Goal: Task Accomplishment & Management: Use online tool/utility

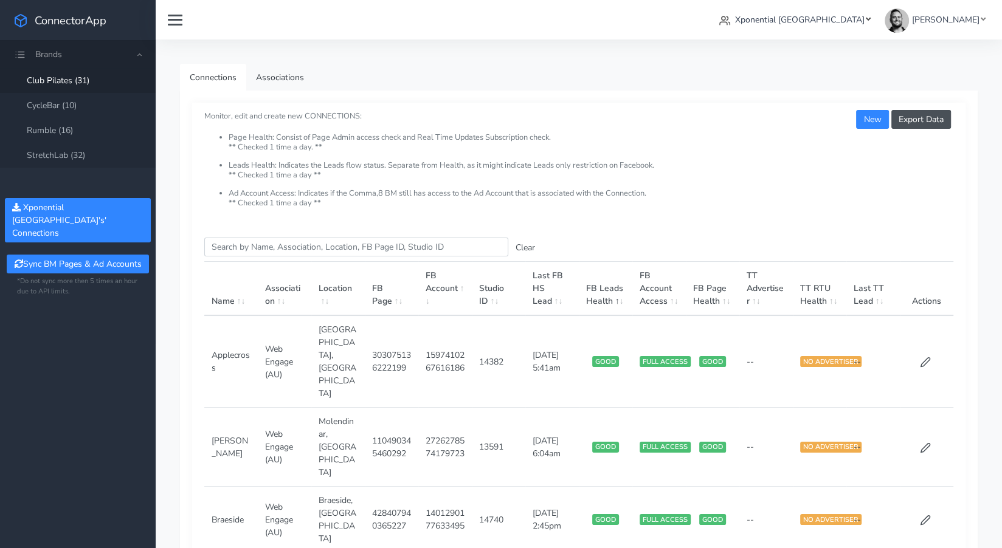
click at [842, 19] on span "Xponential [GEOGRAPHIC_DATA]" at bounding box center [799, 20] width 129 height 12
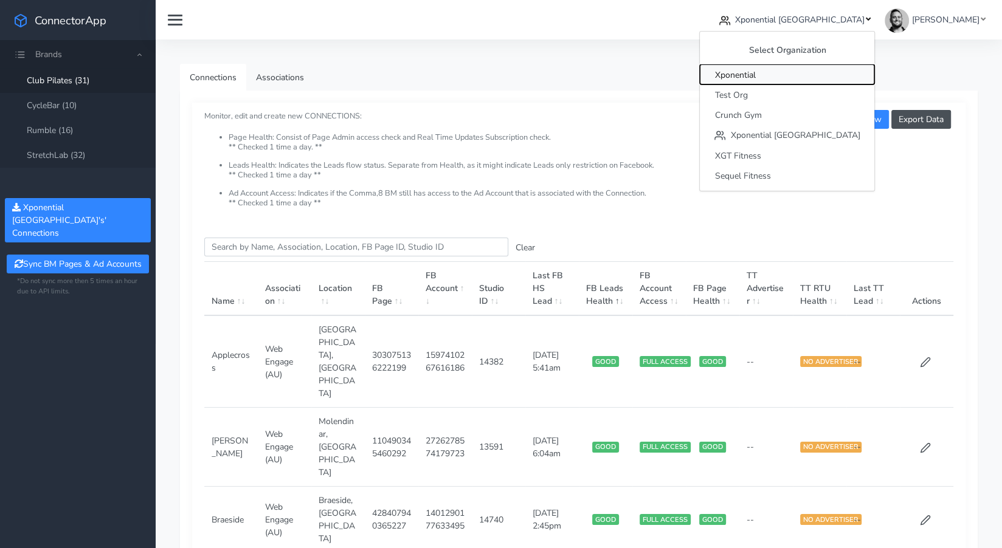
click at [755, 76] on span "Xponential" at bounding box center [734, 75] width 41 height 12
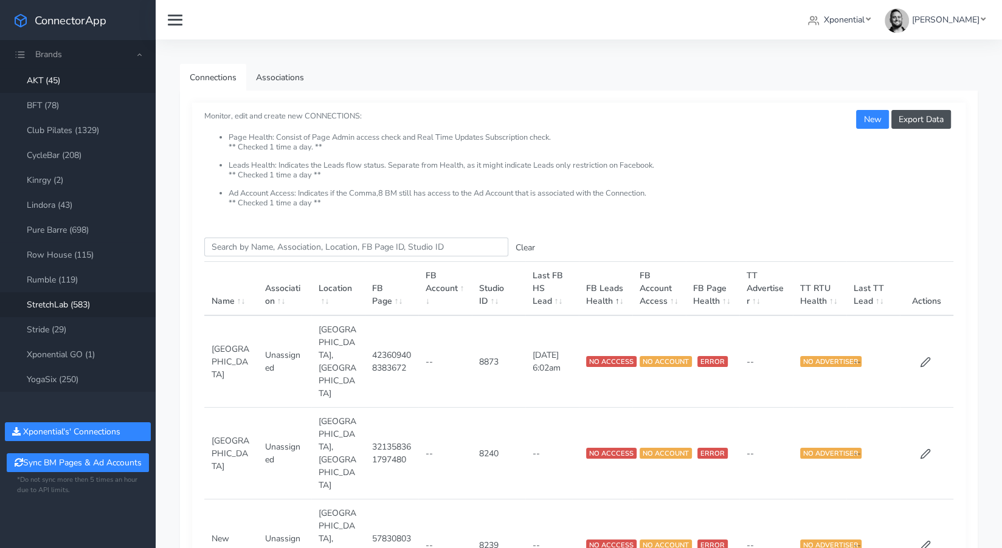
click at [70, 307] on link "StretchLab (583)" at bounding box center [78, 304] width 156 height 25
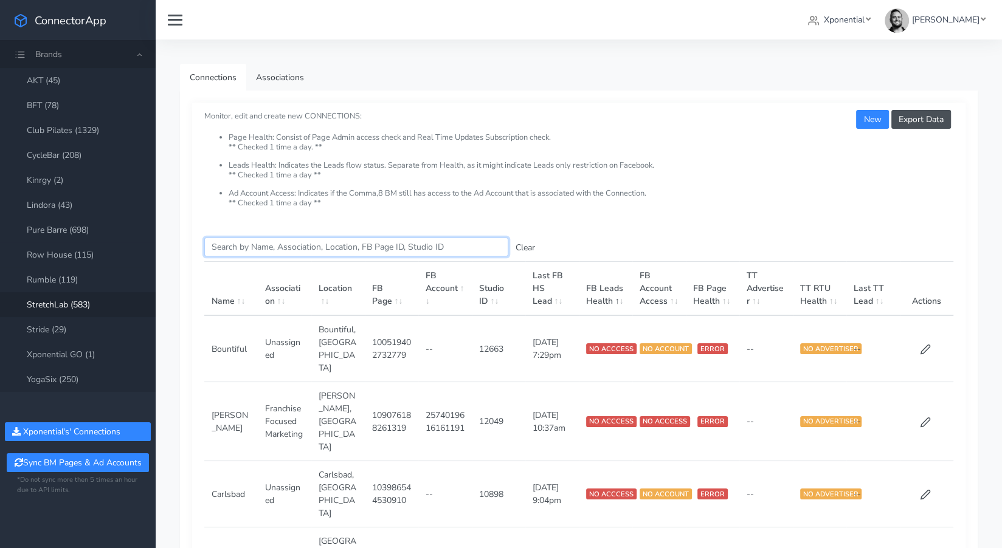
click at [264, 252] on input "Search this table" at bounding box center [356, 247] width 304 height 19
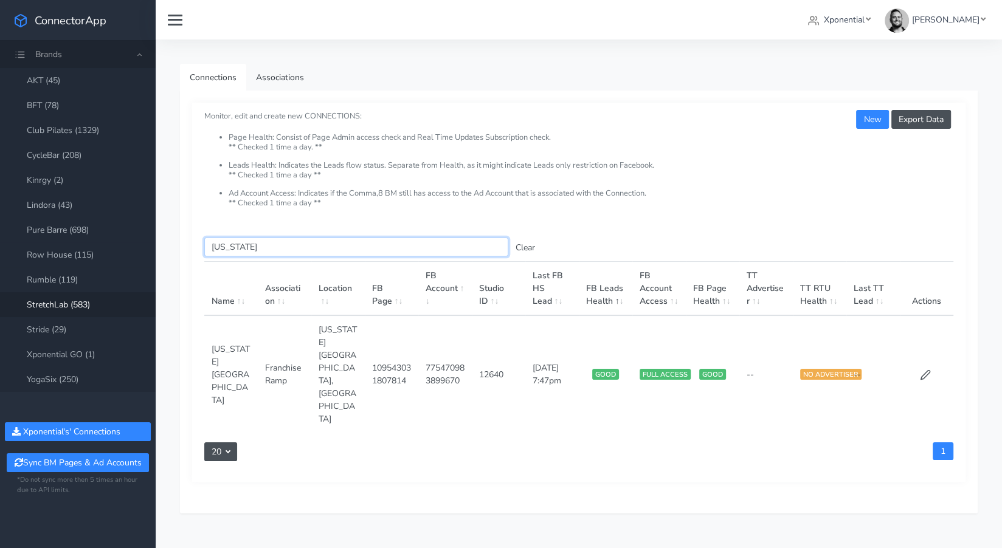
type input "[US_STATE]"
click at [865, 15] on span "Xponential" at bounding box center [844, 20] width 41 height 12
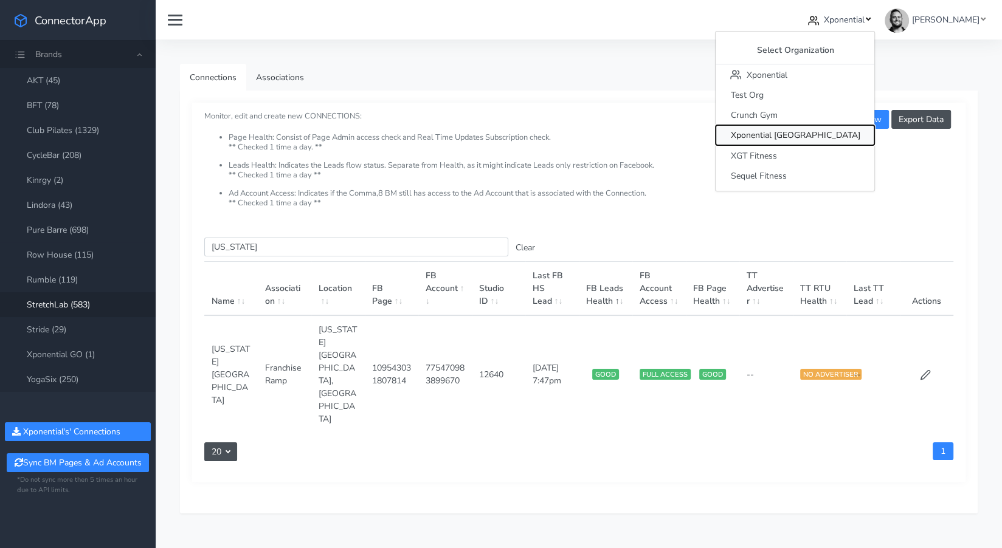
click at [823, 133] on span "Xponential [GEOGRAPHIC_DATA]" at bounding box center [794, 136] width 129 height 12
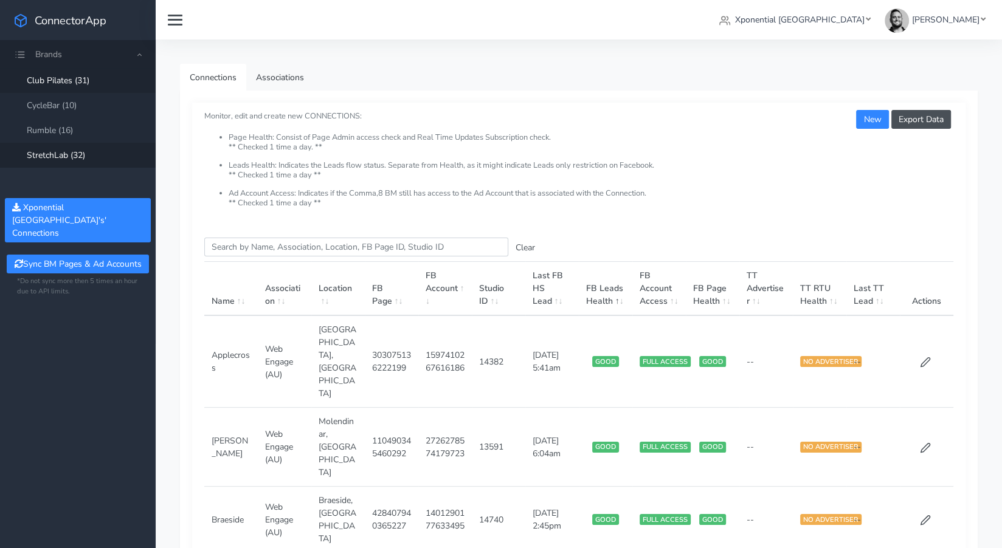
click at [66, 154] on link "StretchLab (32)" at bounding box center [78, 155] width 156 height 25
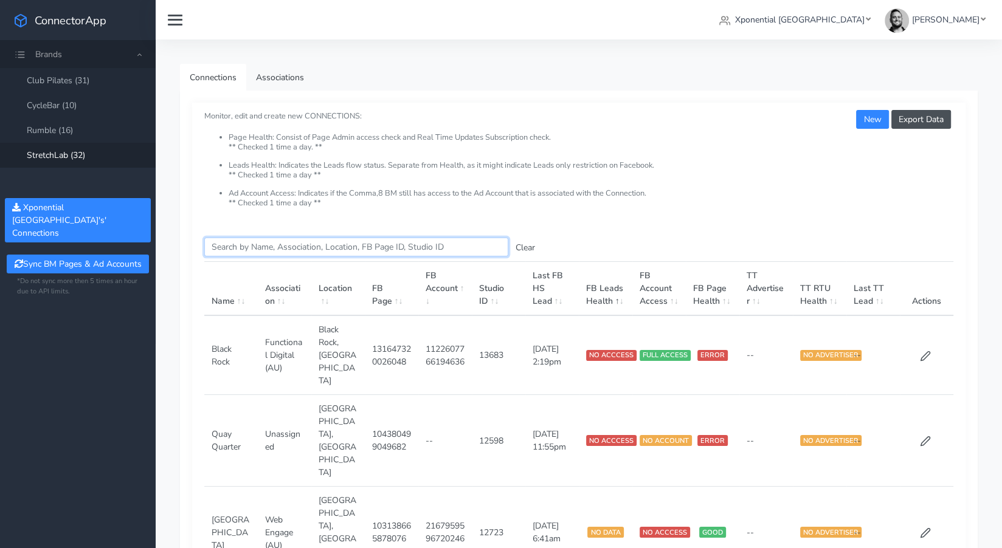
click at [255, 248] on input "Search this table" at bounding box center [356, 247] width 304 height 19
click at [242, 246] on input "Search this table" at bounding box center [356, 247] width 304 height 19
paste input "Subiaco"
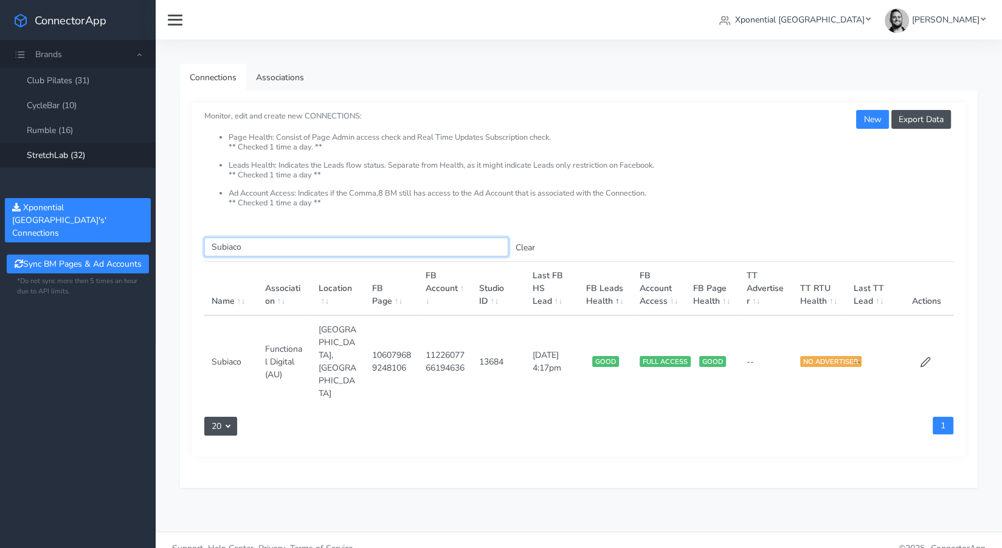
type input "Subiaco"
drag, startPoint x: 246, startPoint y: 243, endPoint x: 197, endPoint y: 238, distance: 48.9
click at [196, 238] on div "Search this table Subiaco Clear Name Association Location FB Page FB Account St…" at bounding box center [578, 341] width 773 height 231
click at [274, 76] on link "Associations" at bounding box center [279, 77] width 67 height 27
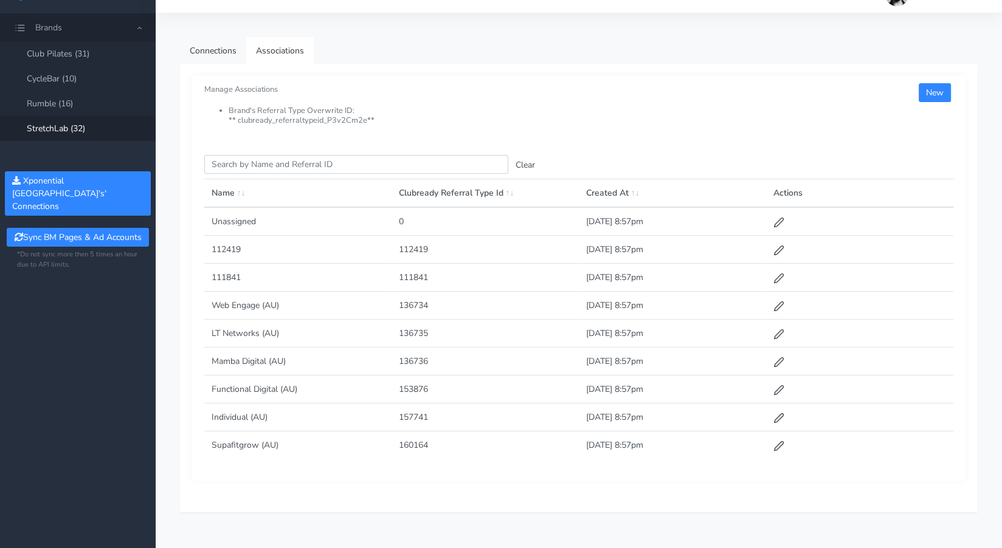
scroll to position [32, 0]
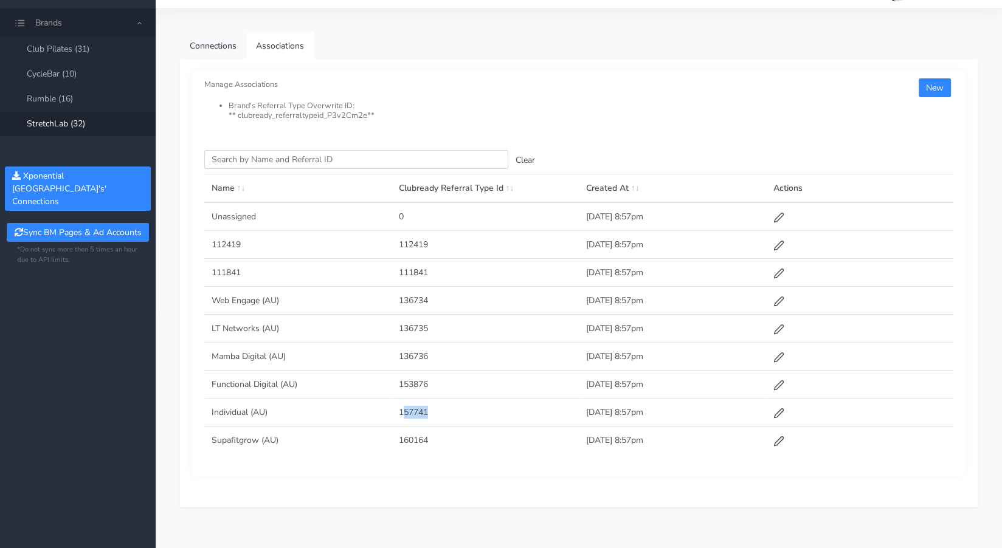
drag, startPoint x: 402, startPoint y: 410, endPoint x: 437, endPoint y: 410, distance: 34.7
click at [437, 410] on td "157741" at bounding box center [485, 413] width 187 height 28
click at [399, 409] on td "157741" at bounding box center [485, 413] width 187 height 28
drag, startPoint x: 424, startPoint y: 409, endPoint x: 433, endPoint y: 409, distance: 9.1
click at [433, 409] on td "157741" at bounding box center [485, 413] width 187 height 28
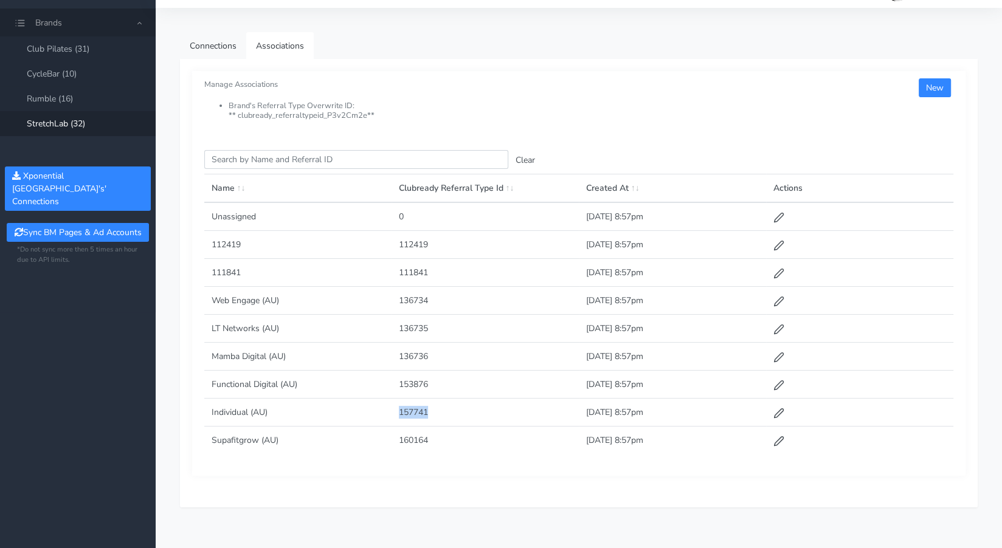
copy td "157741"
click at [218, 50] on link "Connections" at bounding box center [213, 45] width 66 height 27
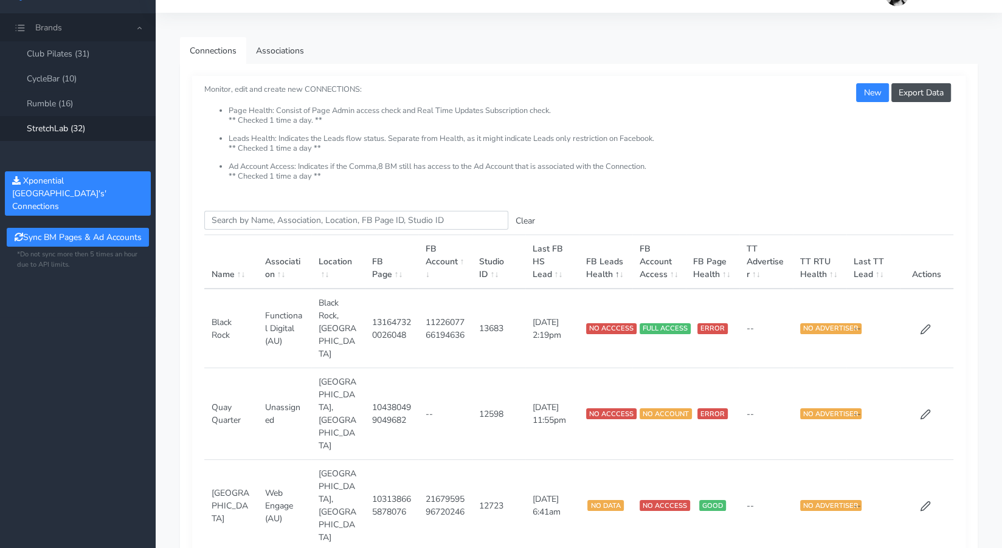
scroll to position [38, 0]
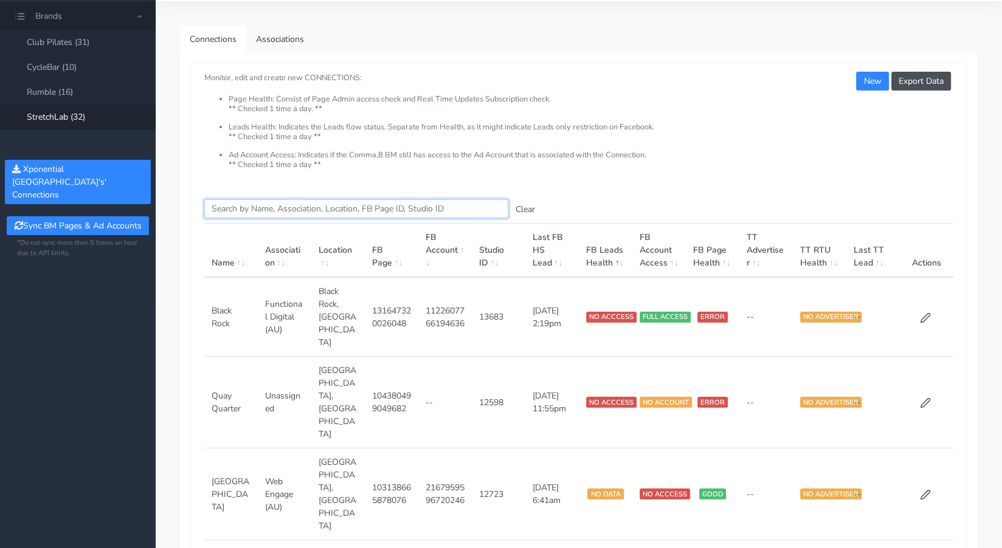
click at [257, 215] on input "Search this table" at bounding box center [356, 208] width 304 height 19
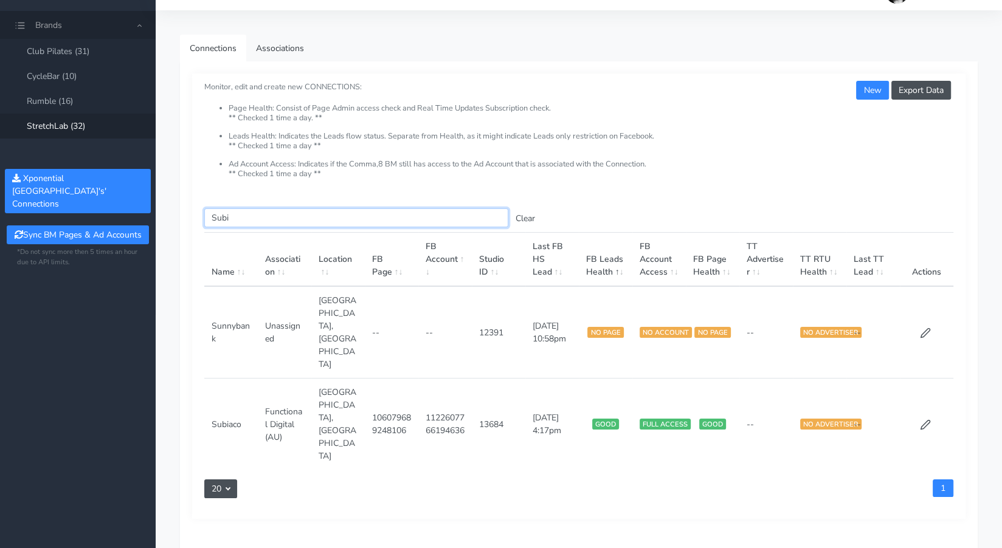
scroll to position [0, 0]
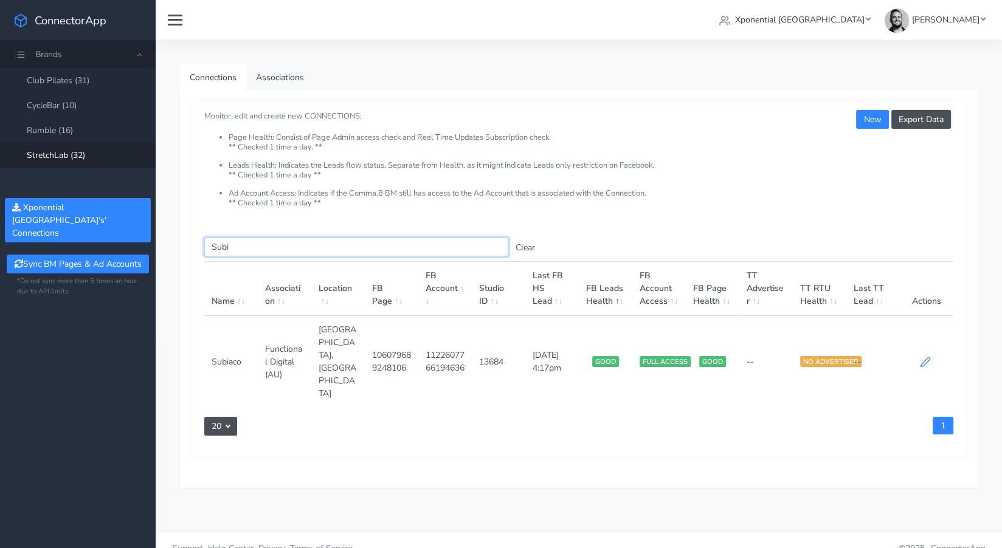
type input "Subi"
click at [926, 357] on icon at bounding box center [925, 362] width 11 height 11
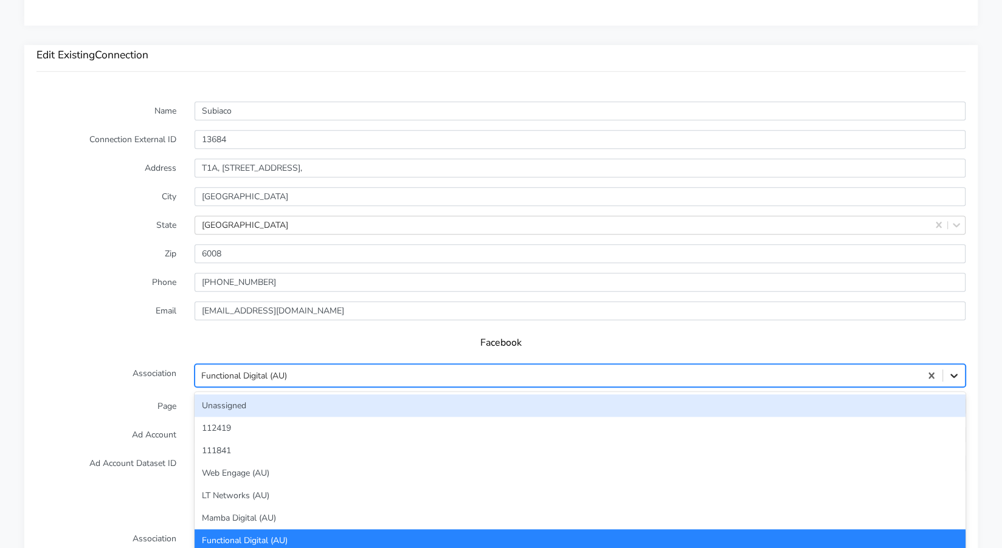
scroll to position [942, 0]
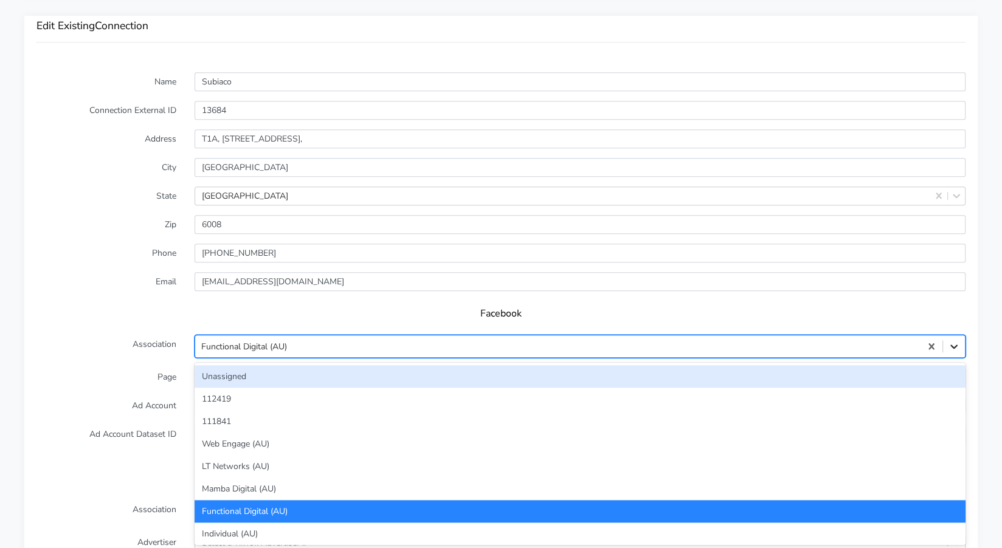
click at [950, 358] on div "option Unassigned focused, 1 of 9. 9 results available. Use Up and Down to choo…" at bounding box center [580, 346] width 771 height 23
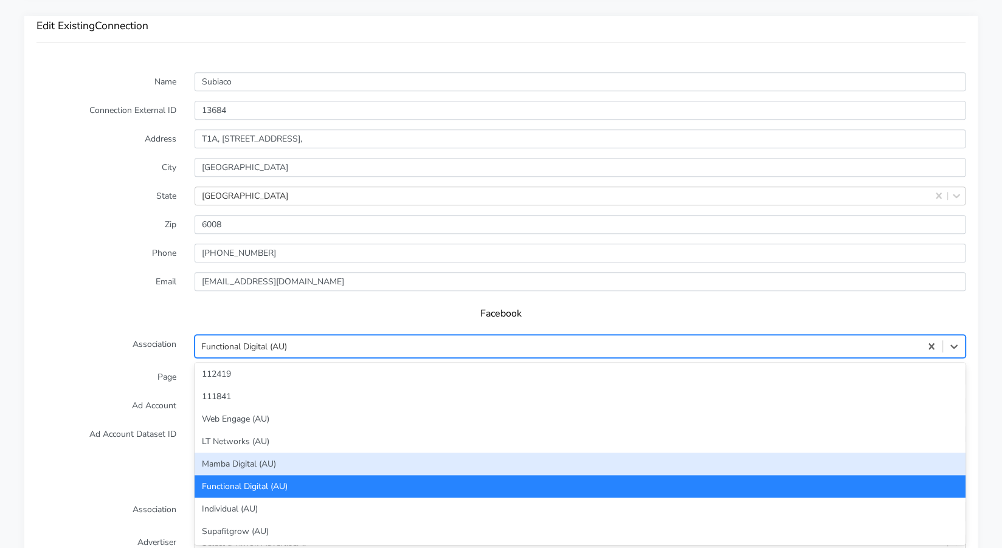
scroll to position [25, 0]
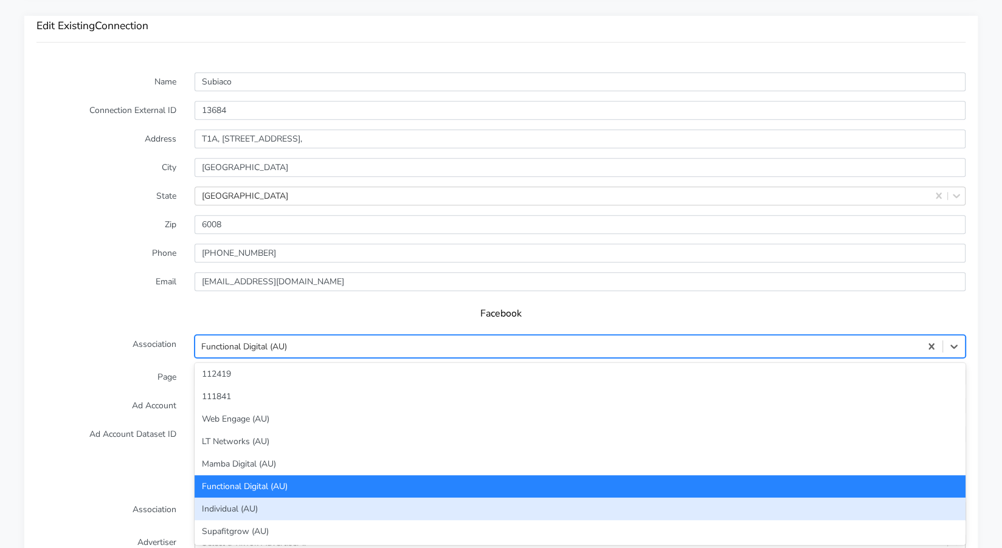
click at [360, 506] on div "Individual (AU)" at bounding box center [580, 509] width 771 height 22
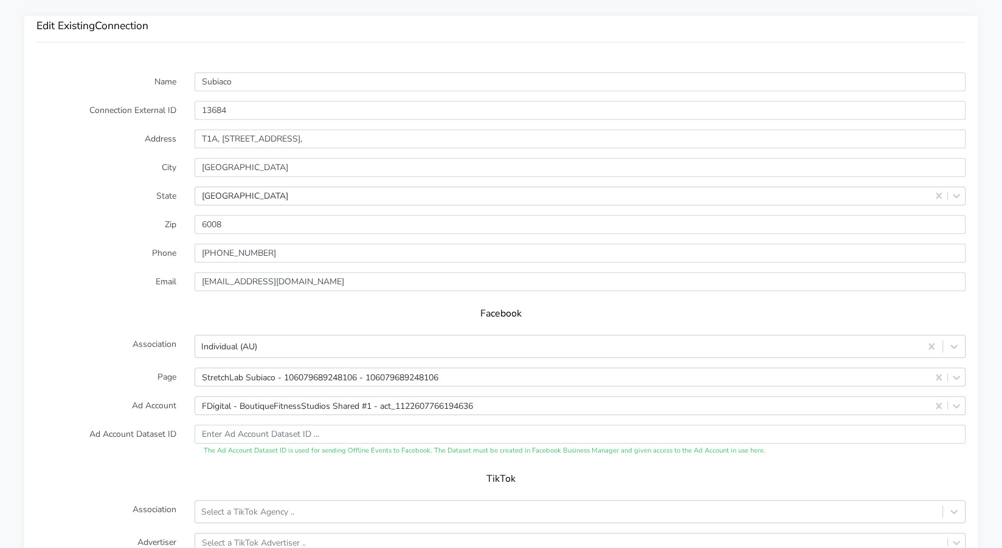
click at [160, 460] on form "Name Subiaco Connection External ID 13684 Address T1A, [STREET_ADDRESS] Zip Pho…" at bounding box center [500, 357] width 929 height 571
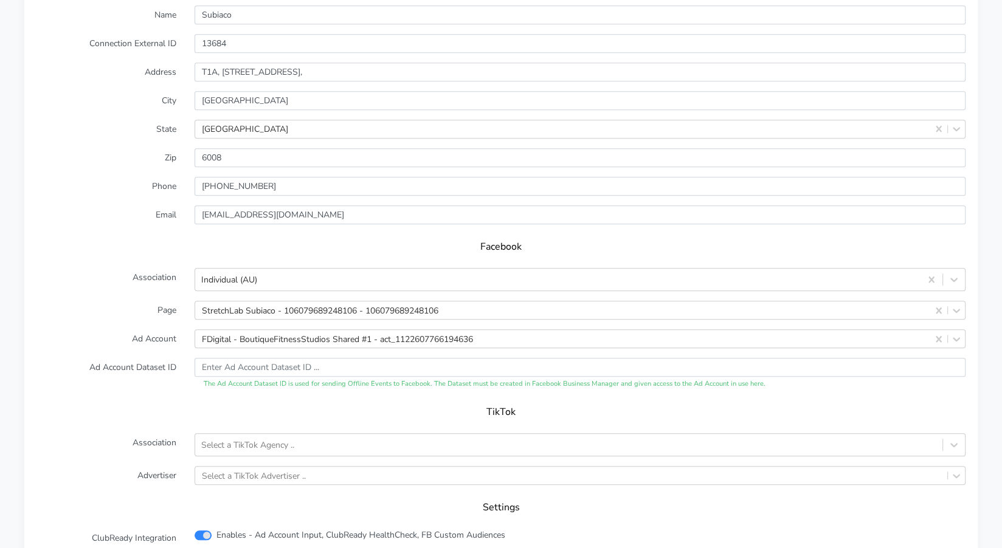
scroll to position [1010, 0]
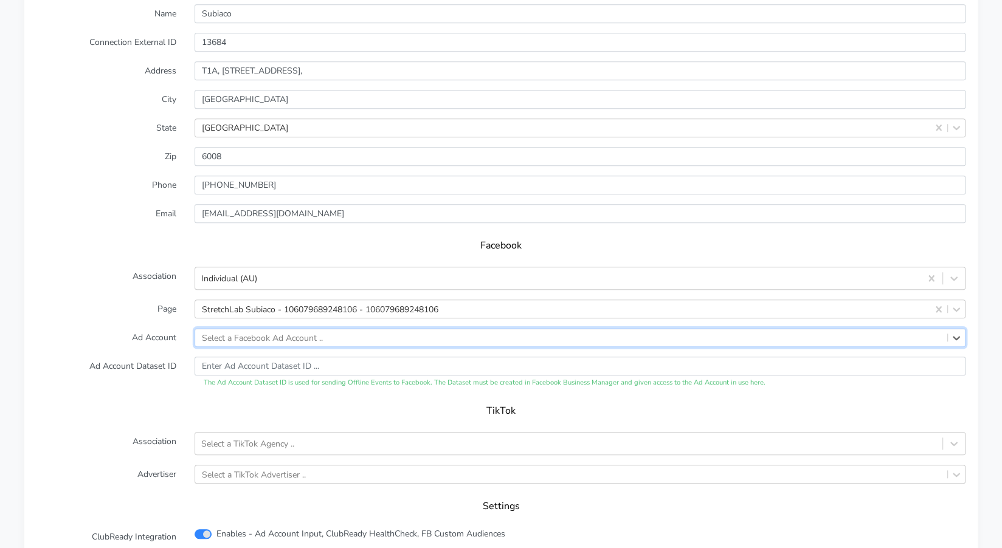
click at [87, 382] on label "Ad Account Dataset ID" at bounding box center [106, 373] width 158 height 32
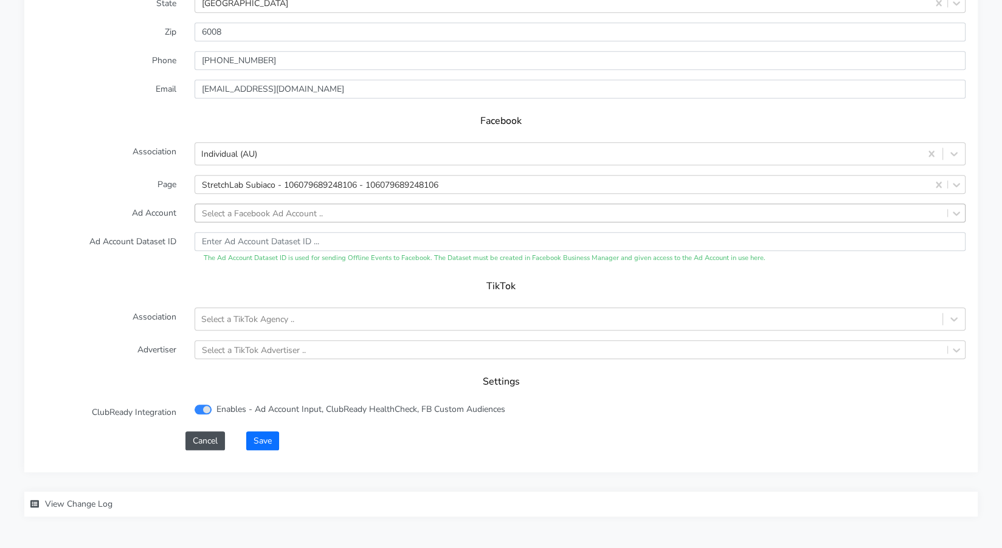
scroll to position [1152, 0]
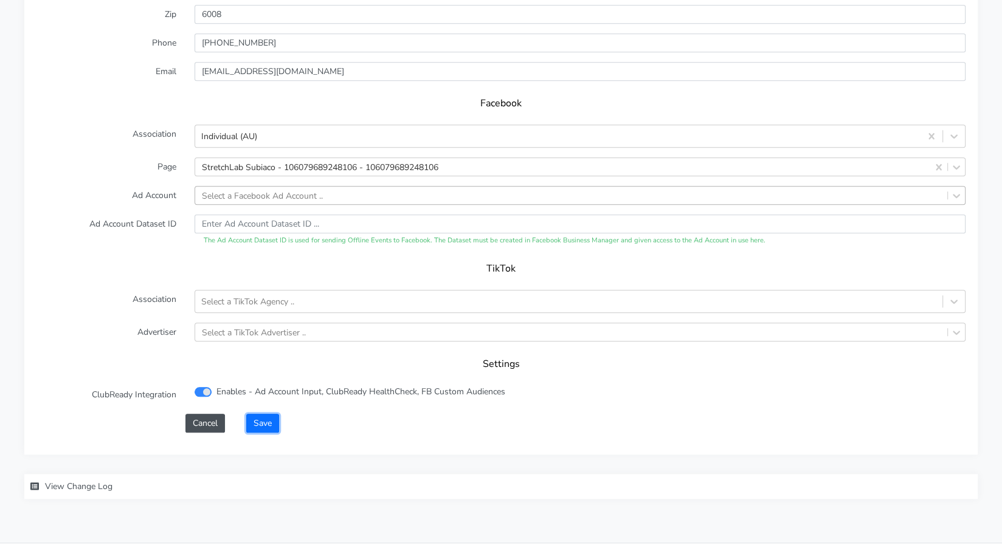
click at [273, 423] on button "Save" at bounding box center [262, 423] width 33 height 19
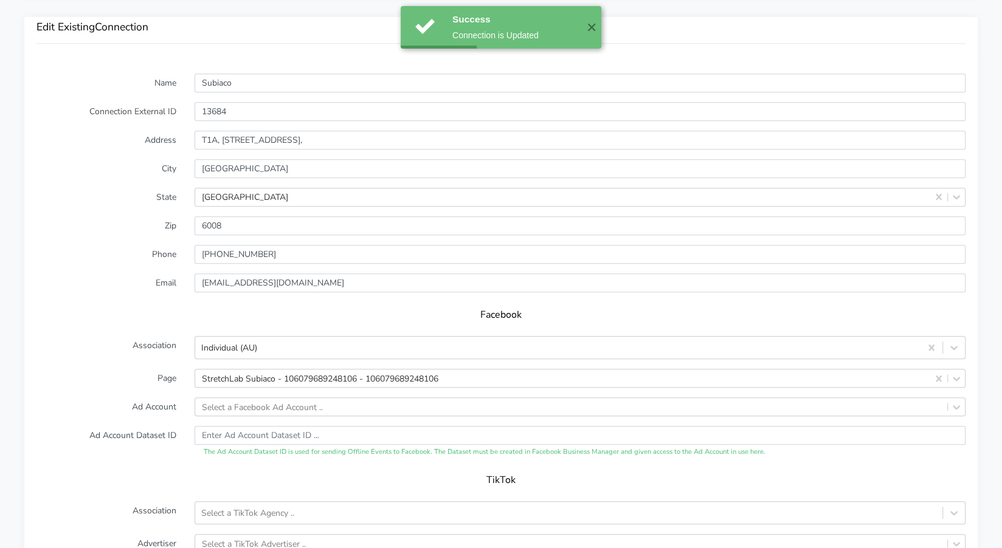
scroll to position [932, 0]
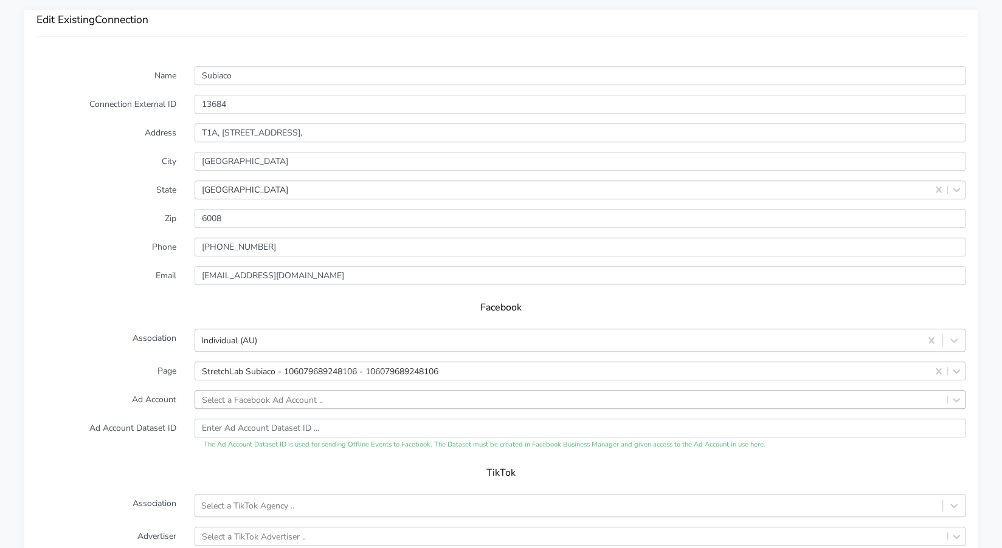
click at [235, 396] on div "Select a Facebook Ad Account .." at bounding box center [580, 399] width 771 height 19
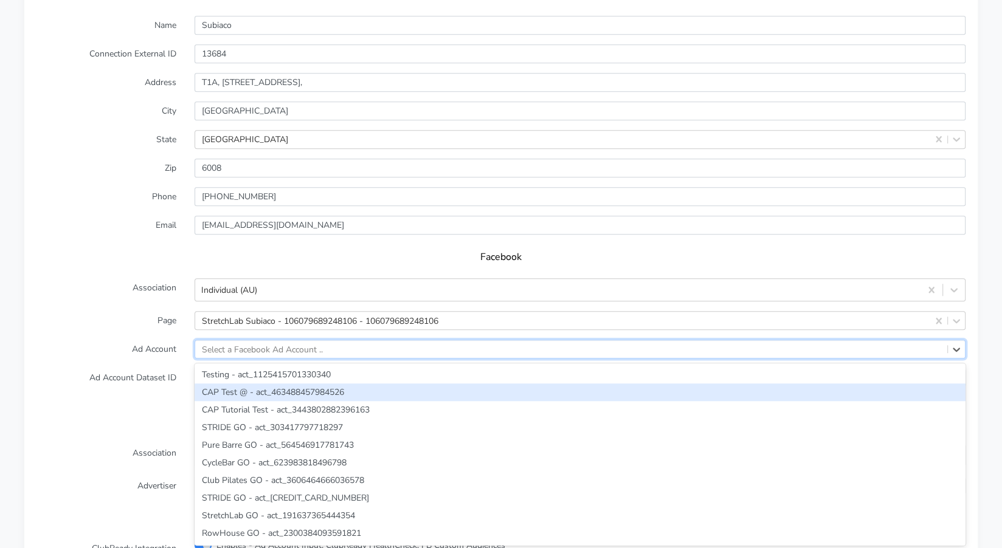
paste input "773288802150350"
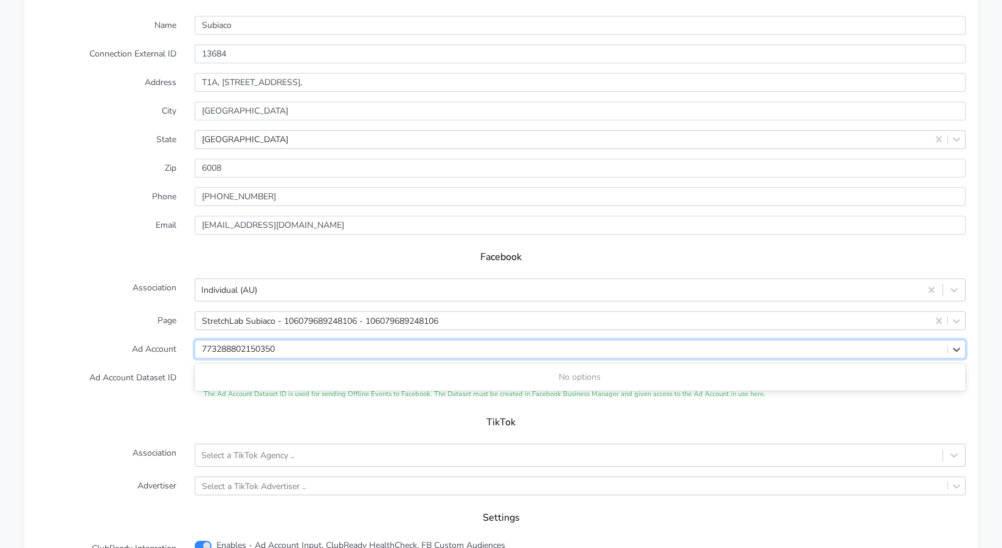
type input "773288802150350"
click at [150, 389] on label "Ad Account Dataset ID" at bounding box center [106, 384] width 158 height 32
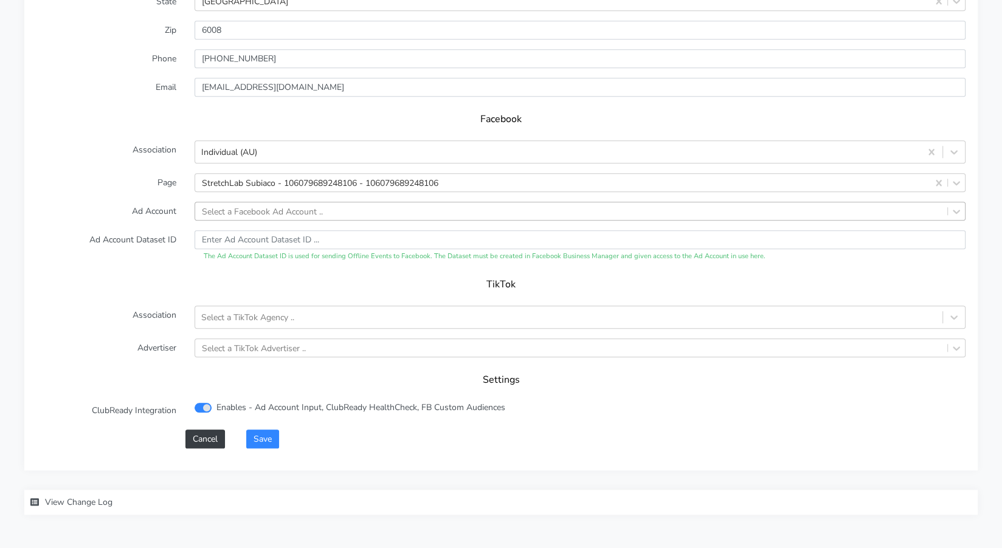
scroll to position [1160, 0]
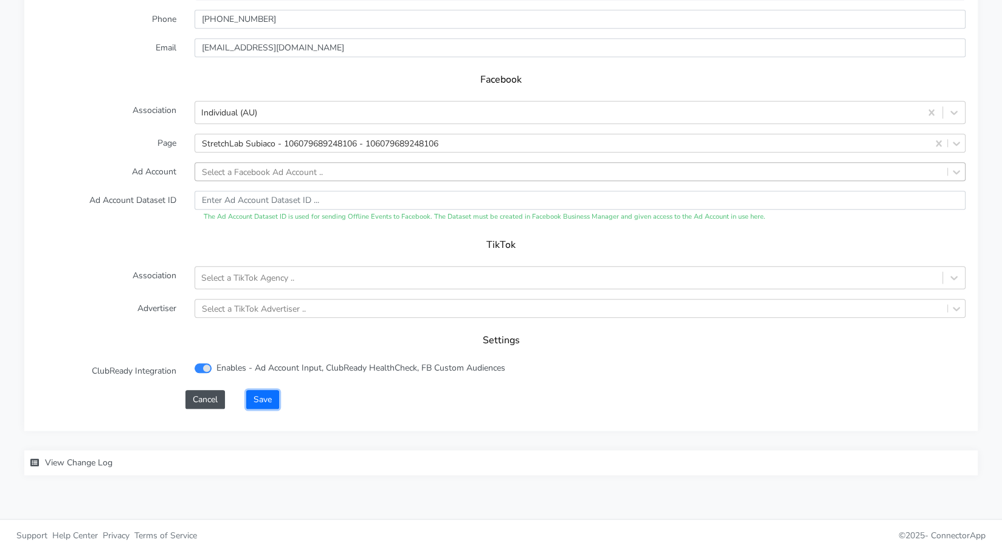
click at [272, 394] on button "Save" at bounding box center [262, 399] width 33 height 19
click at [261, 393] on button "Save" at bounding box center [262, 399] width 33 height 19
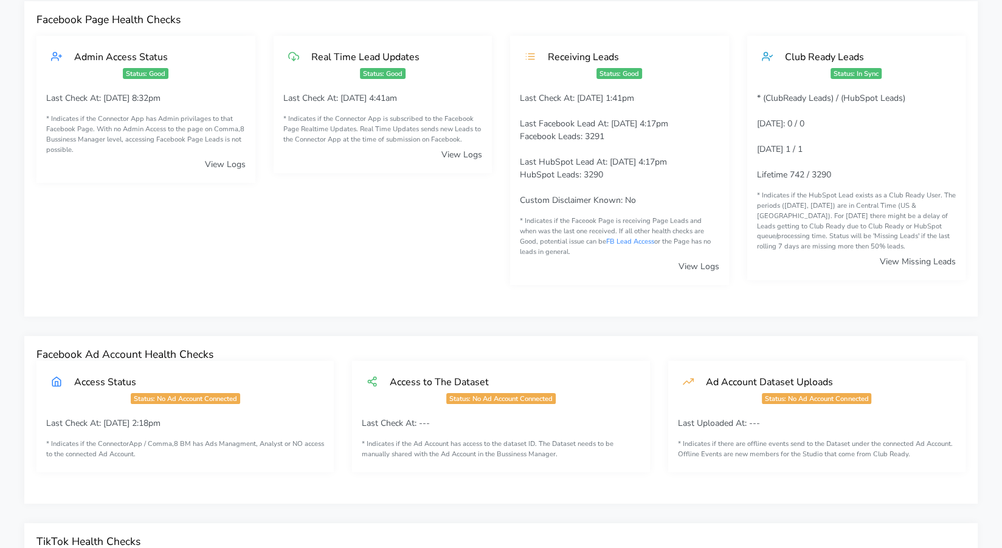
scroll to position [3, 0]
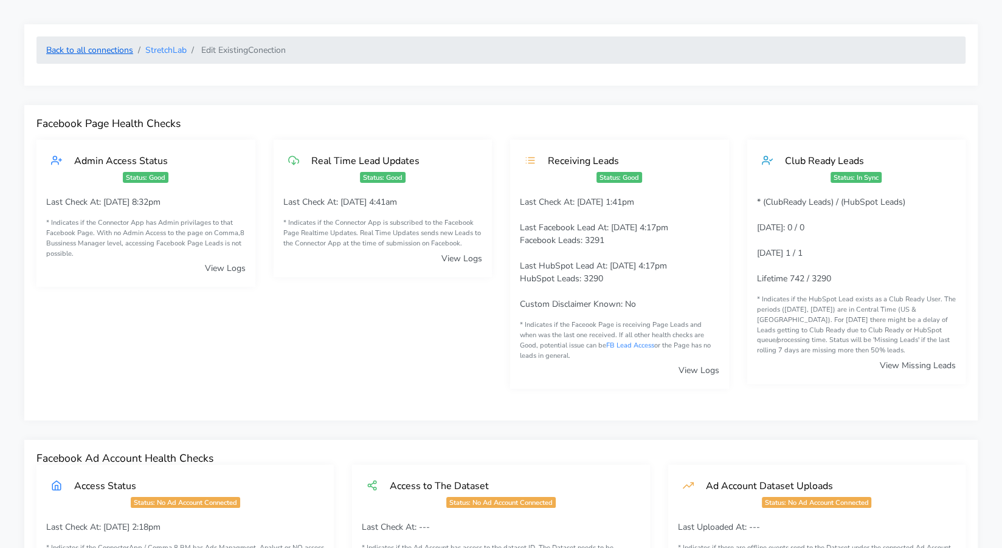
click at [105, 52] on link "Back to all connections" at bounding box center [89, 50] width 87 height 12
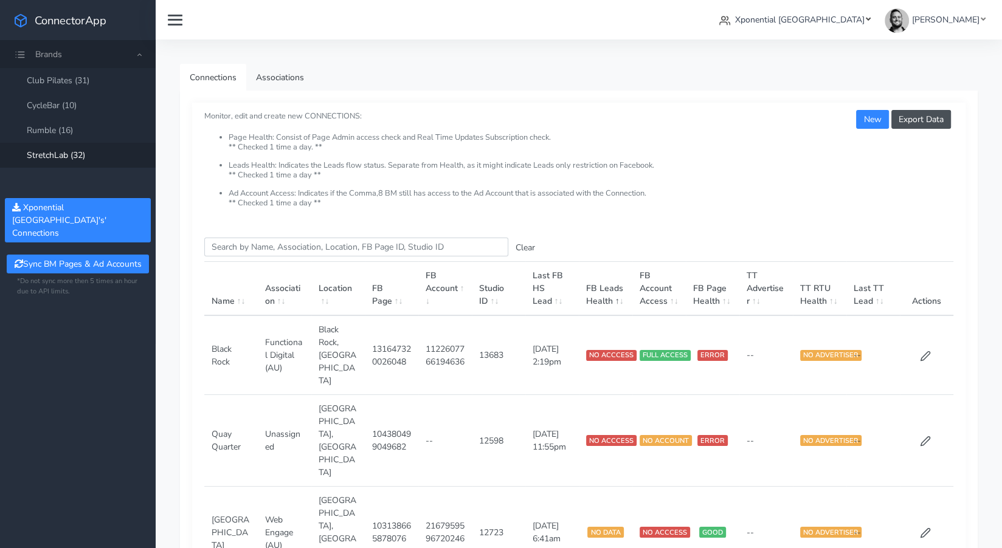
click at [844, 24] on span "Xponential [GEOGRAPHIC_DATA]" at bounding box center [799, 20] width 129 height 12
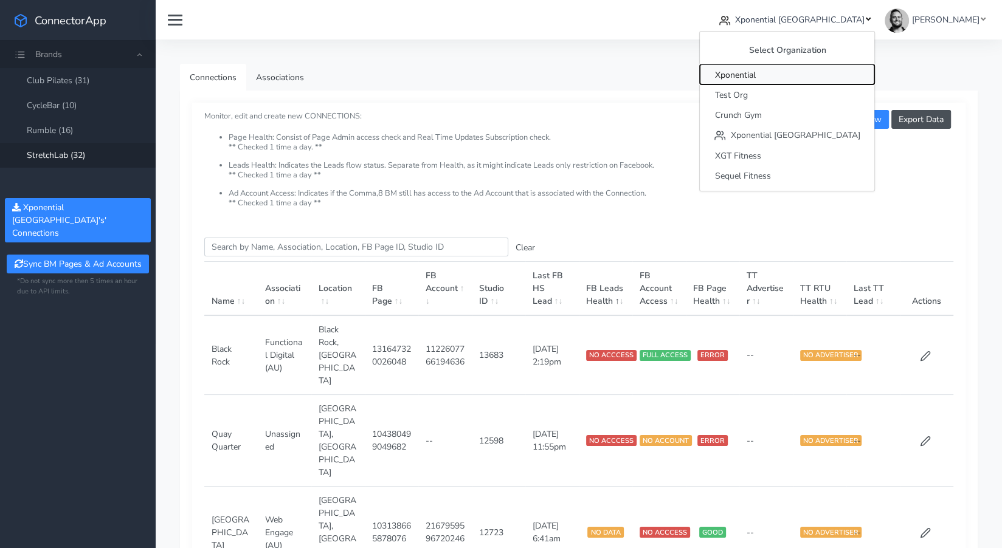
click at [755, 71] on span "Xponential" at bounding box center [734, 75] width 41 height 12
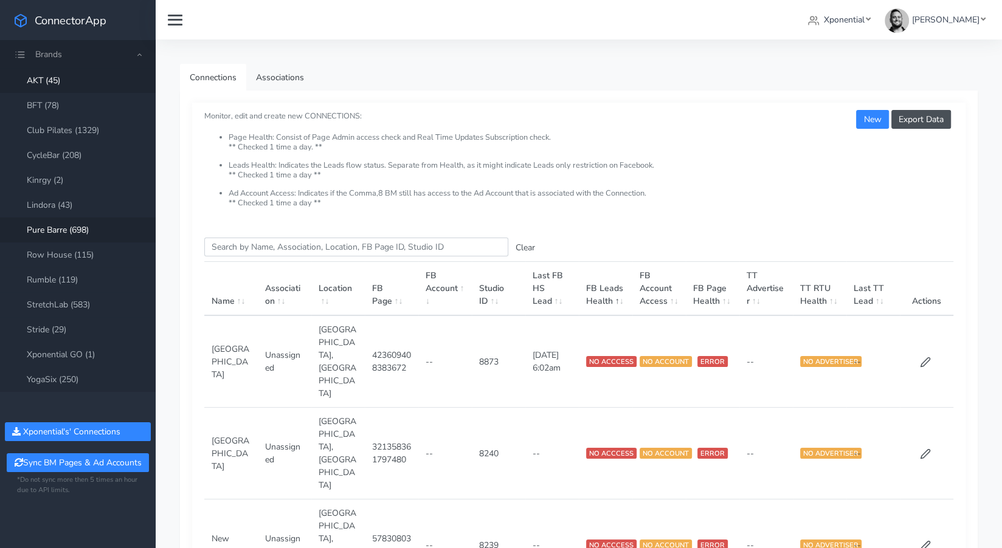
click at [67, 228] on link "Pure Barre (698)" at bounding box center [78, 230] width 156 height 25
click at [235, 249] on input "Search this table" at bounding box center [356, 247] width 304 height 19
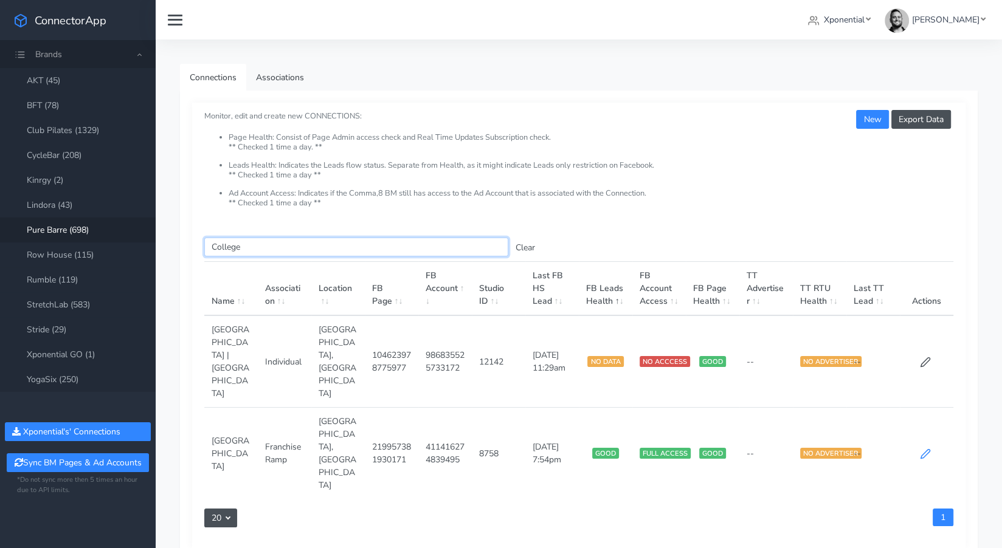
type input "College"
click at [922, 449] on icon at bounding box center [925, 454] width 11 height 11
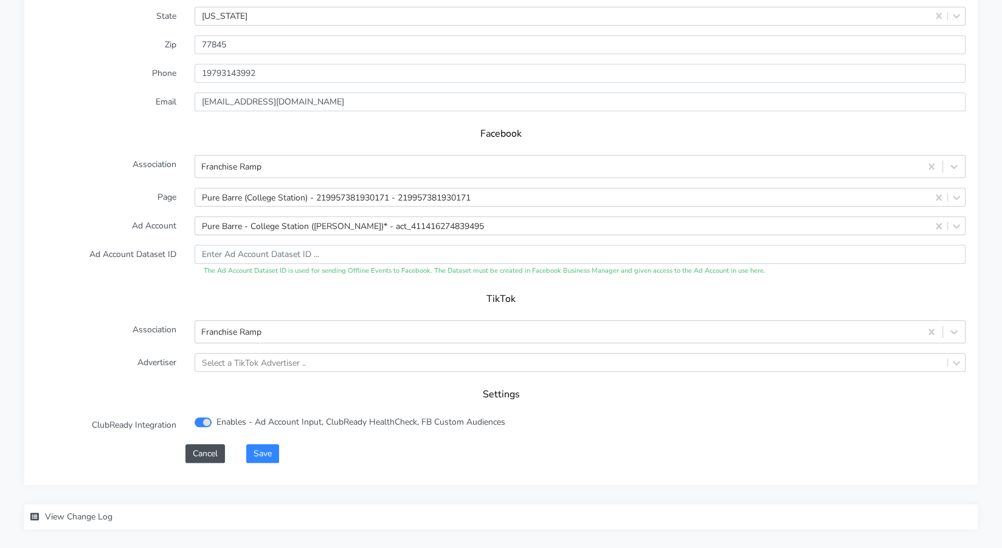
scroll to position [1193, 0]
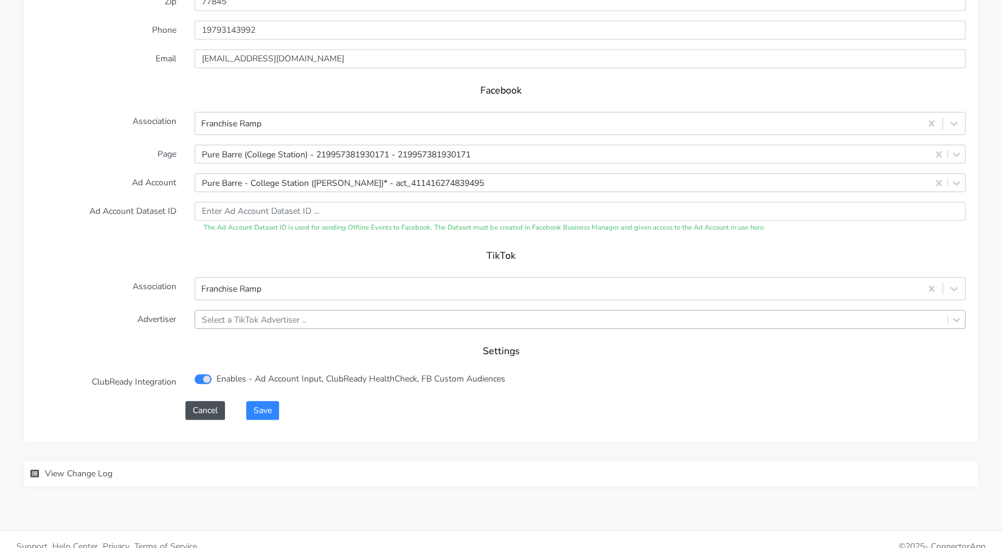
click at [263, 317] on div "Select a TikTok Advertiser .." at bounding box center [254, 319] width 104 height 13
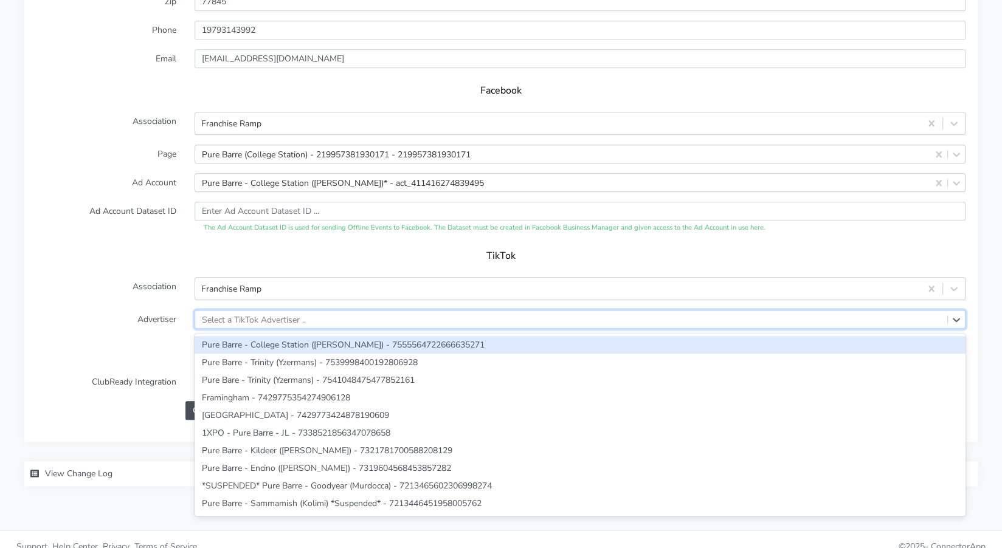
paste input "7555564722666635271"
type input "7555564722666635271"
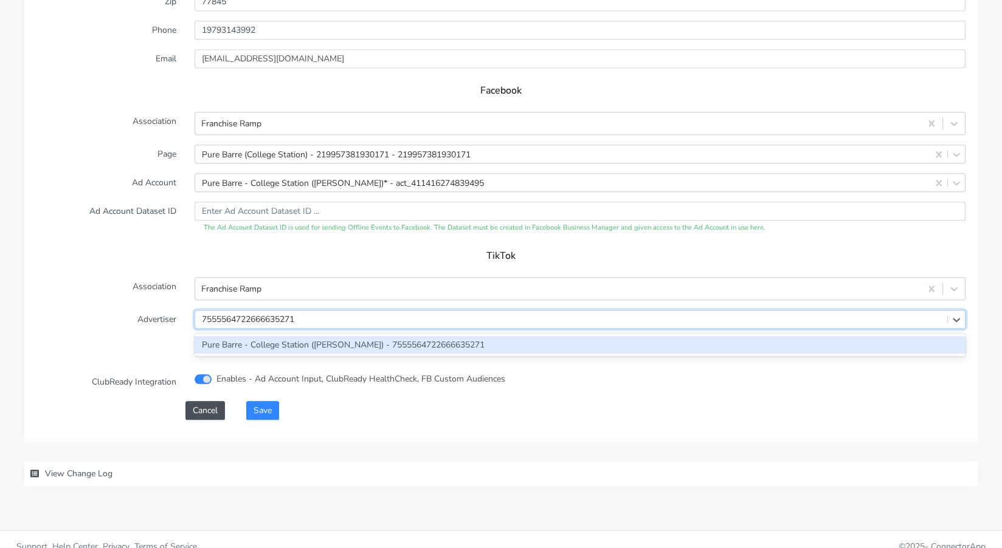
click at [266, 346] on div "Pure Barre - College Station ([PERSON_NAME]) - 7555564722666635271" at bounding box center [580, 345] width 771 height 18
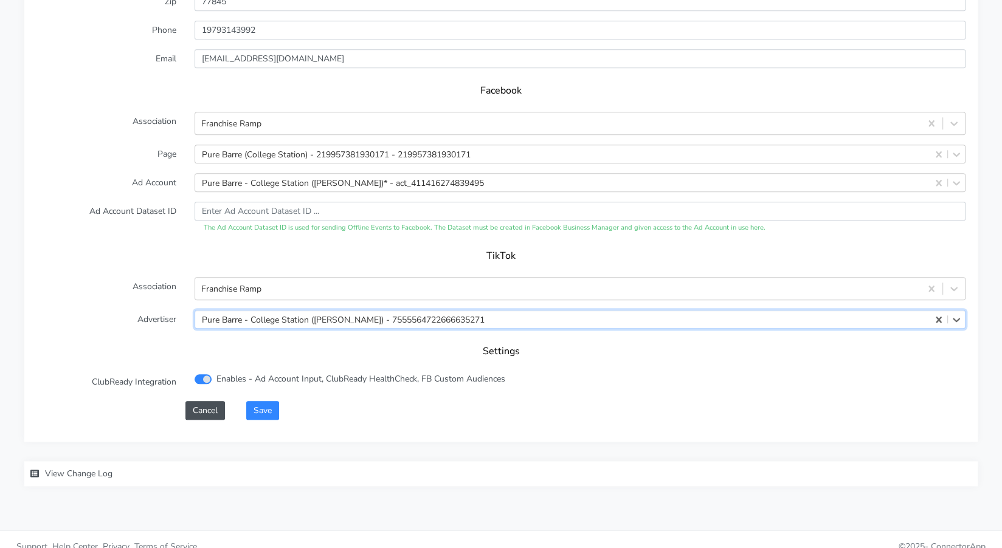
click at [270, 352] on h5 "Settings" at bounding box center [501, 352] width 905 height 12
click at [266, 410] on button "Save" at bounding box center [262, 410] width 33 height 19
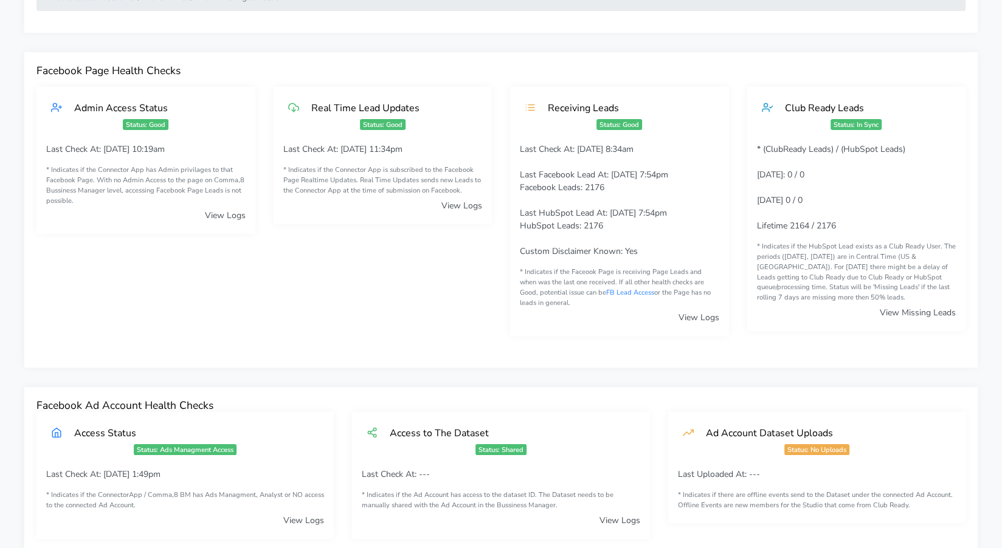
scroll to position [0, 0]
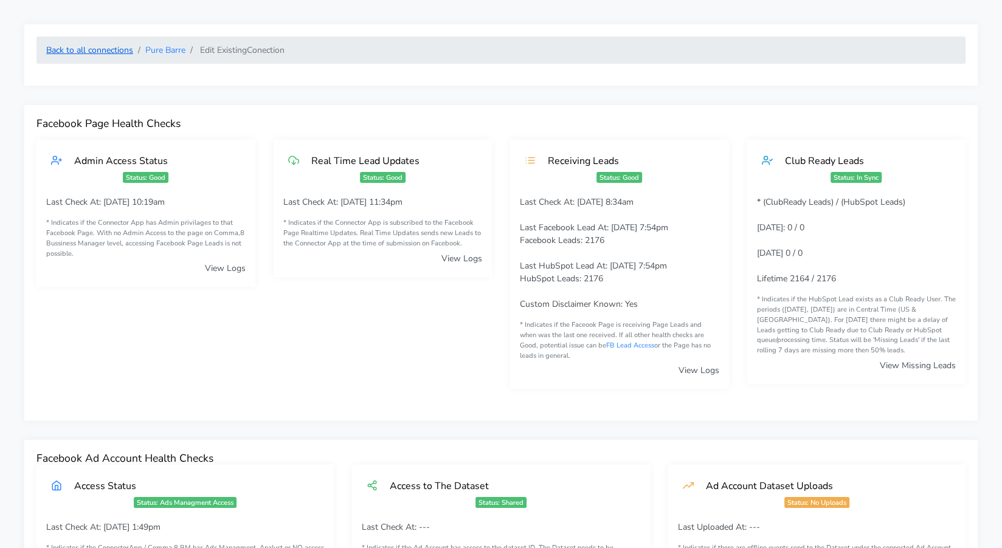
click at [86, 54] on link "Back to all connections" at bounding box center [89, 50] width 87 height 12
